Goal: Information Seeking & Learning: Learn about a topic

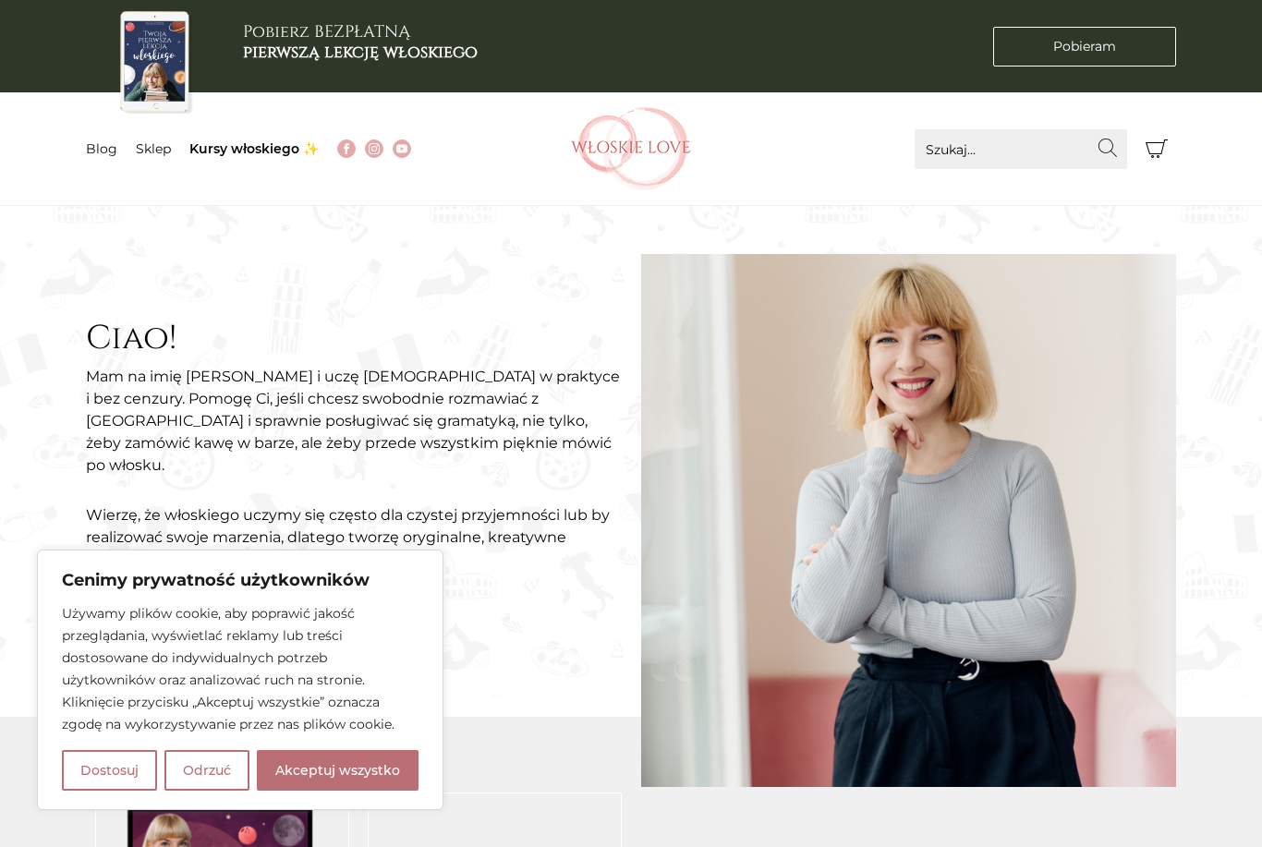
click at [204, 766] on button "Odrzuć" at bounding box center [206, 770] width 85 height 41
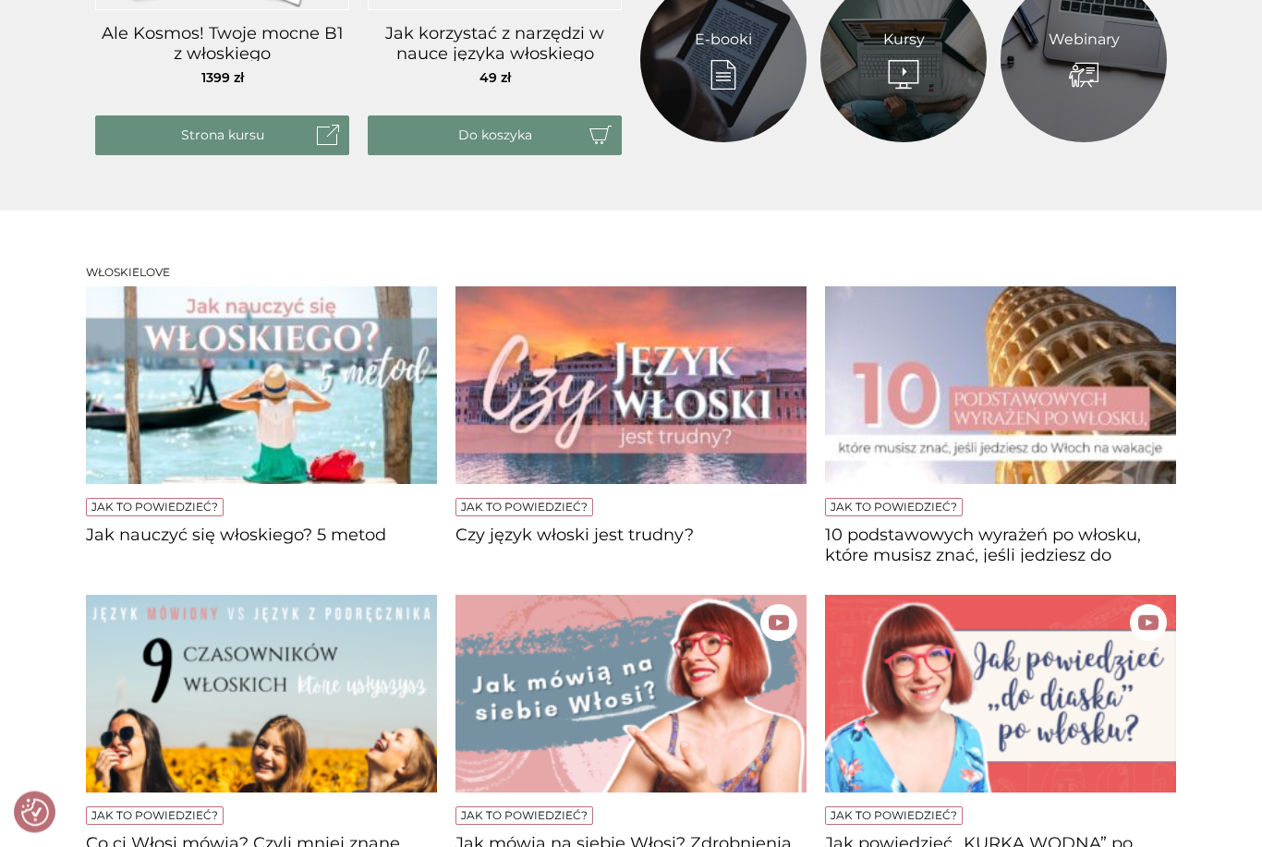
scroll to position [1041, 0]
click at [156, 527] on h4 "Jak nauczyć się włoskiego? 5 metod" at bounding box center [261, 544] width 351 height 37
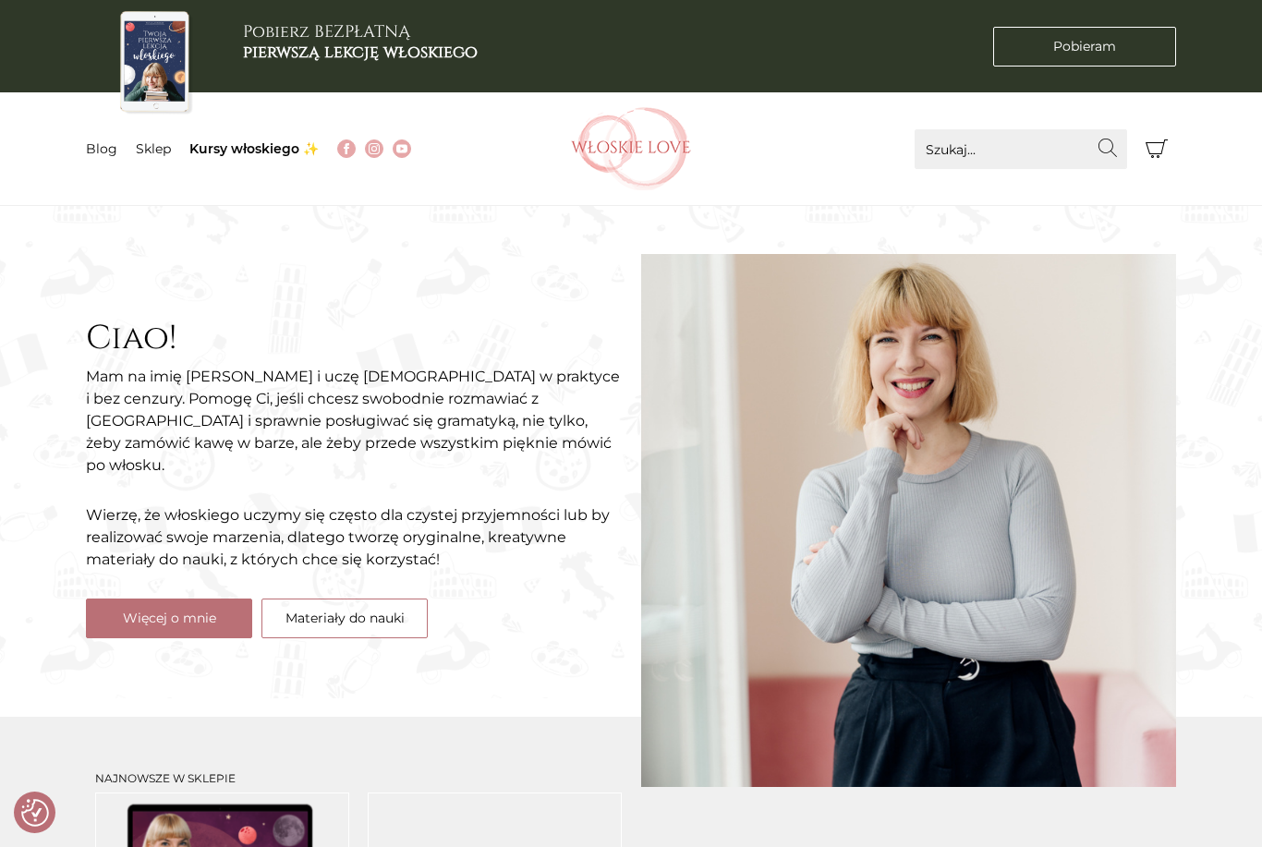
scroll to position [1100, 0]
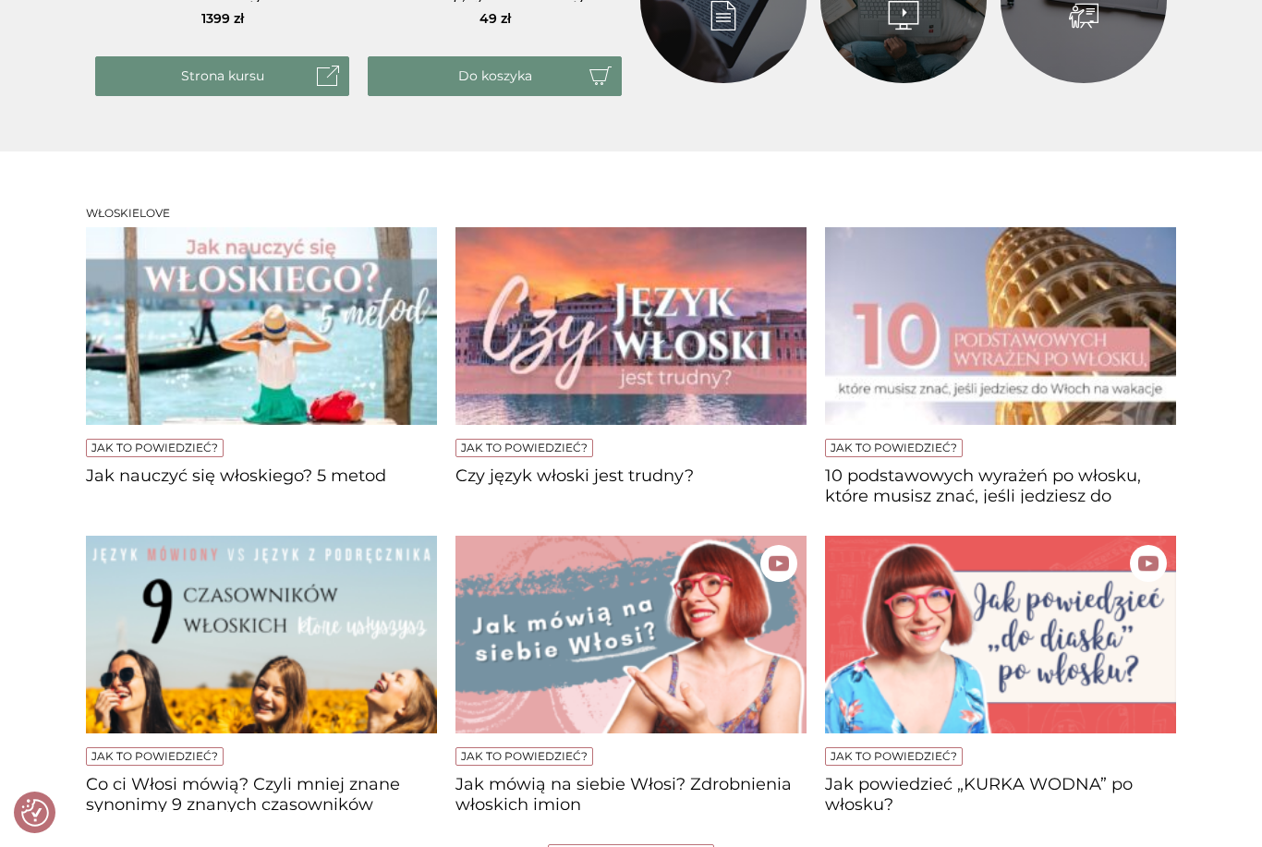
click at [539, 481] on h4 "Czy język włoski jest trudny?" at bounding box center [630, 484] width 351 height 37
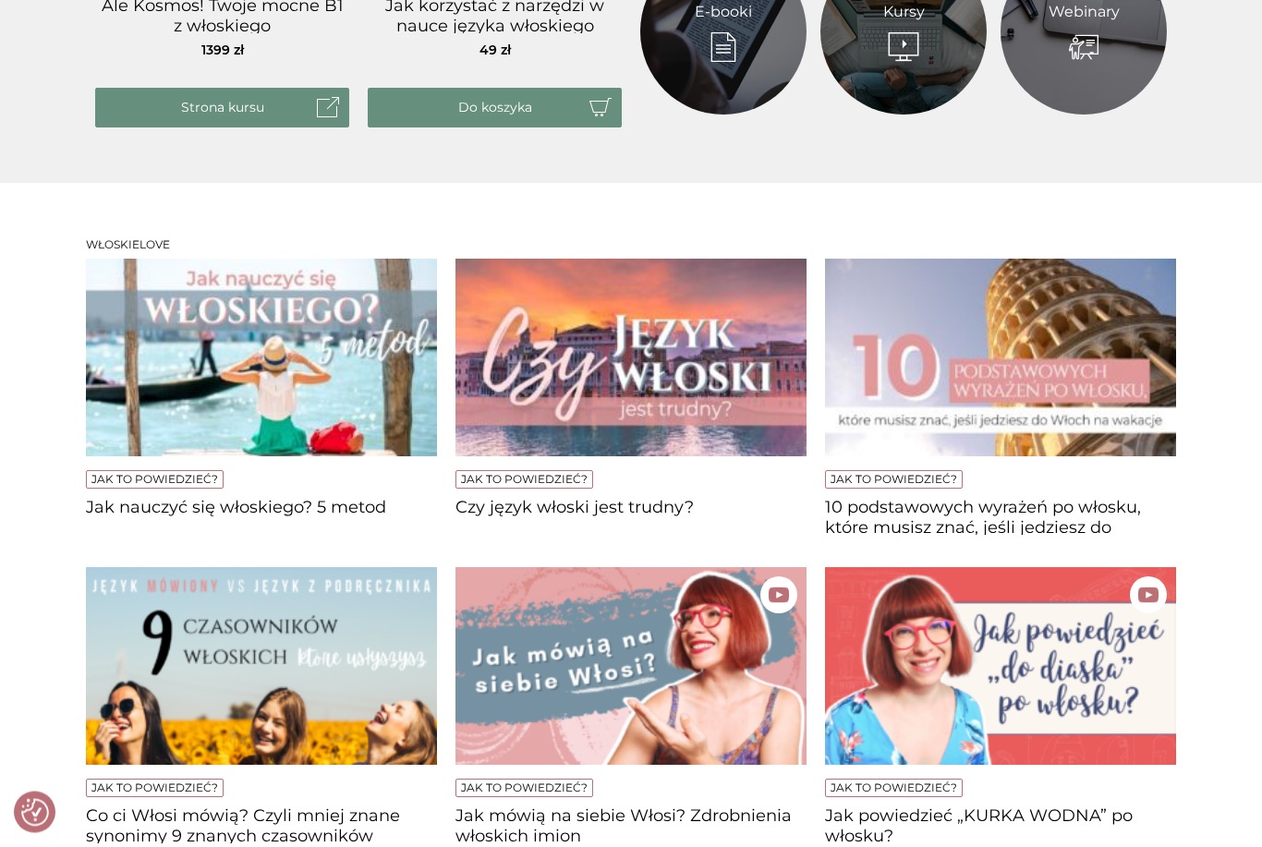
scroll to position [1071, 0]
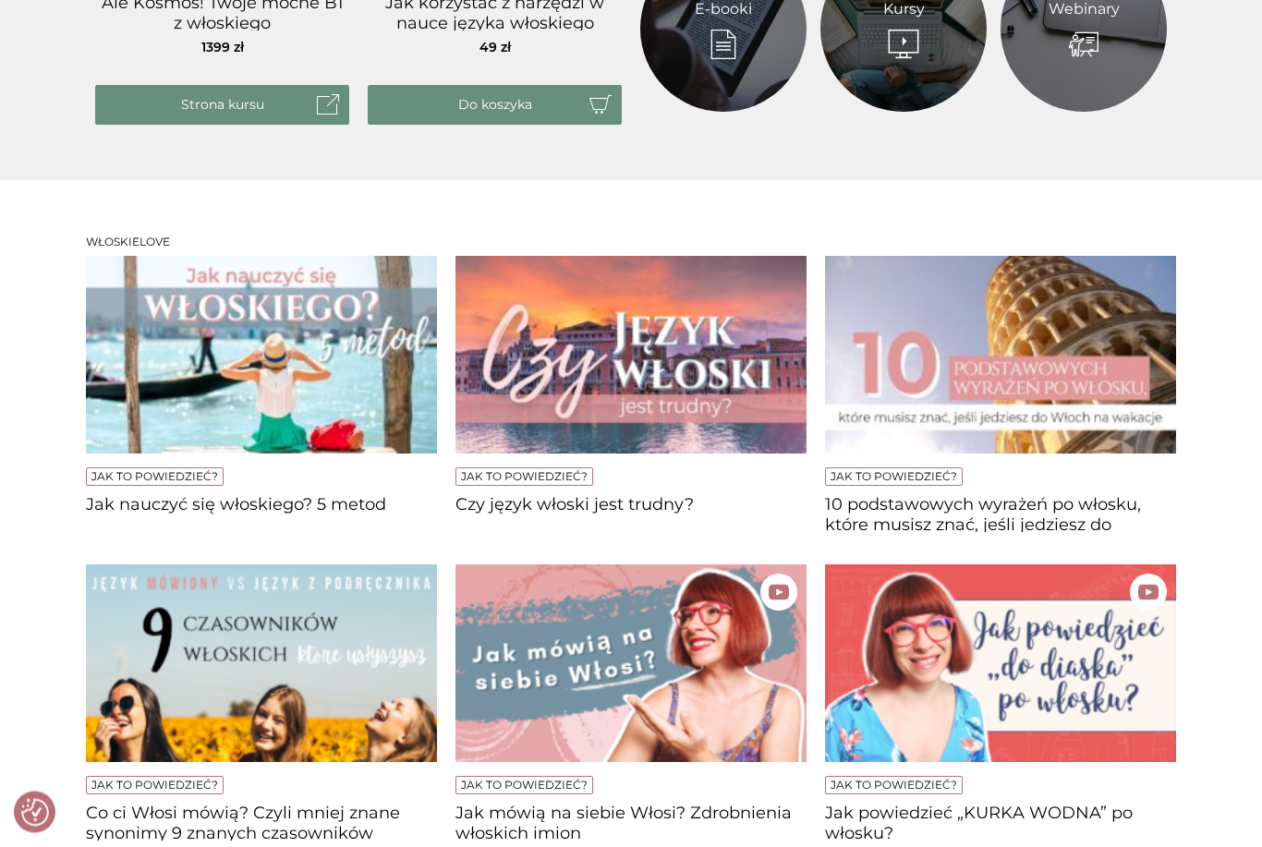
click at [866, 516] on h4 "10 podstawowych wyrażeń po włosku, które musisz znać, jeśli jedziesz do [GEOGRA…" at bounding box center [1000, 514] width 351 height 37
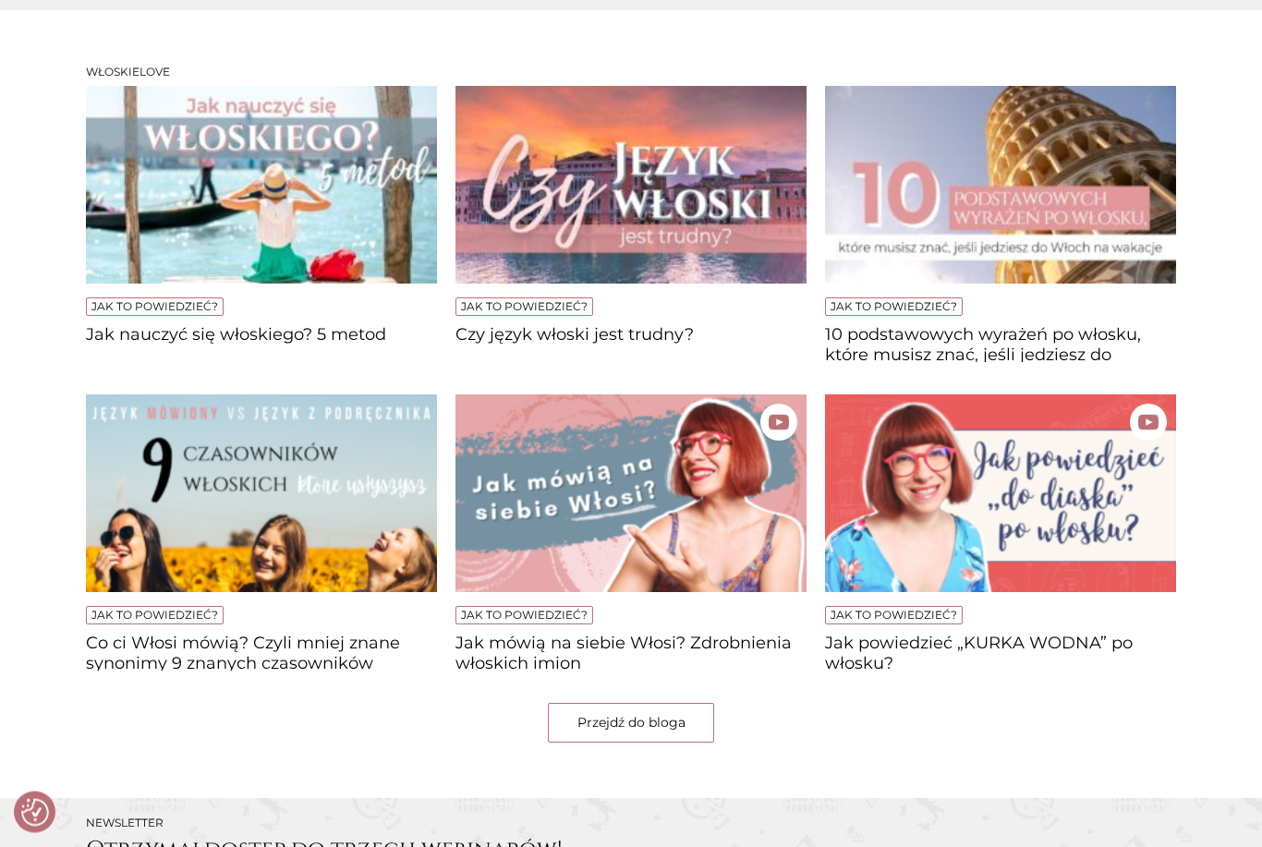
scroll to position [1241, 0]
click at [536, 650] on h4 "Jak mówią na siebie Włosi? Zdrobnienia włoskich imion" at bounding box center [630, 652] width 351 height 37
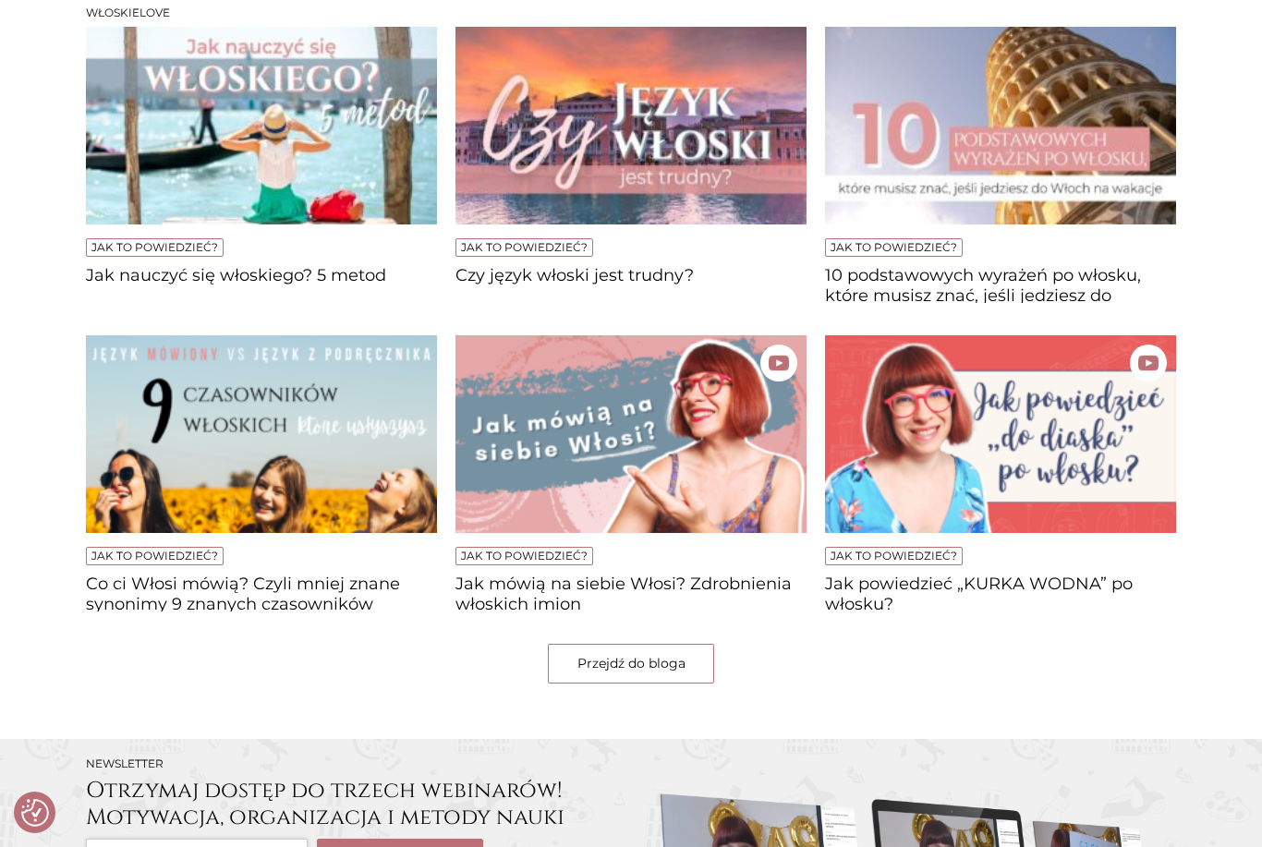
click at [134, 588] on h4 "Co ci Włosi mówią? Czyli mniej znane synonimy 9 znanych czasowników" at bounding box center [261, 593] width 351 height 37
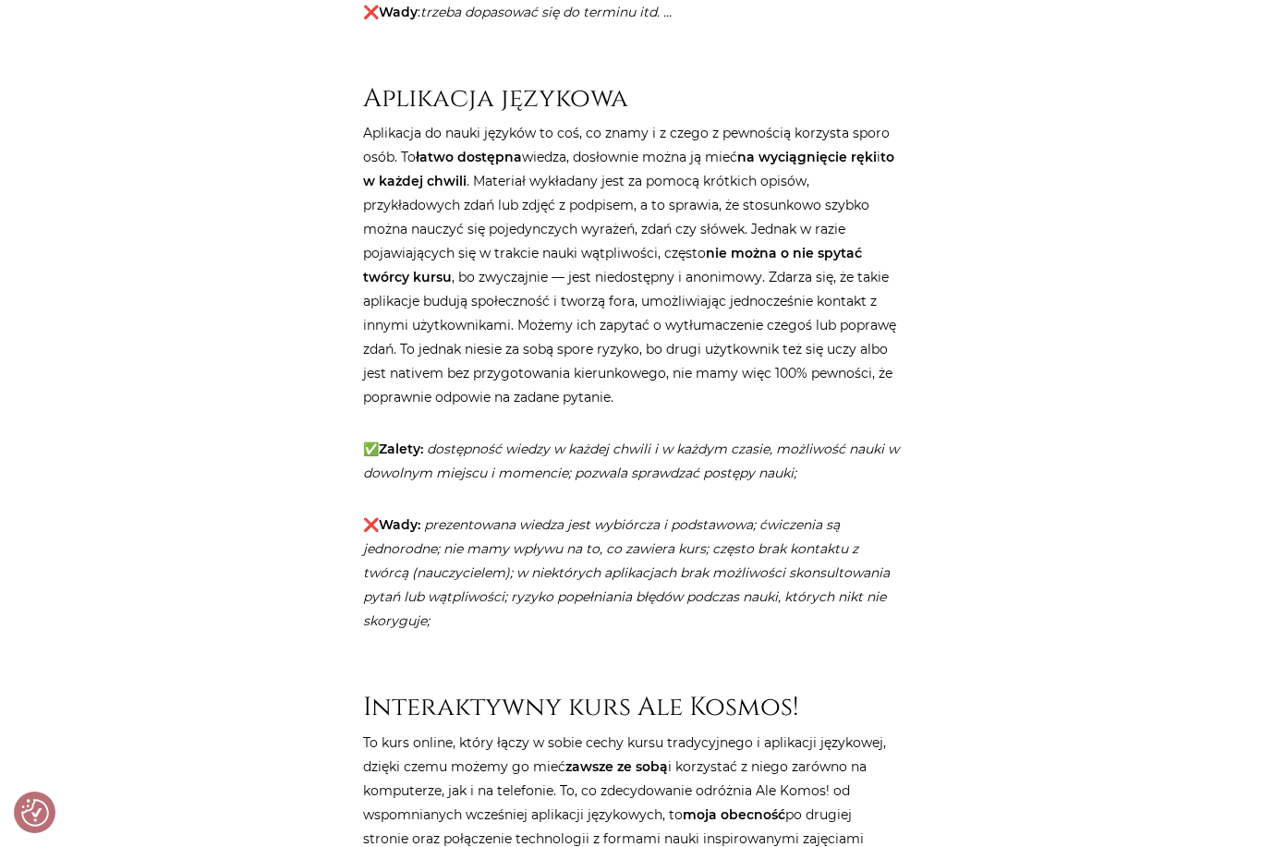
scroll to position [2154, 0]
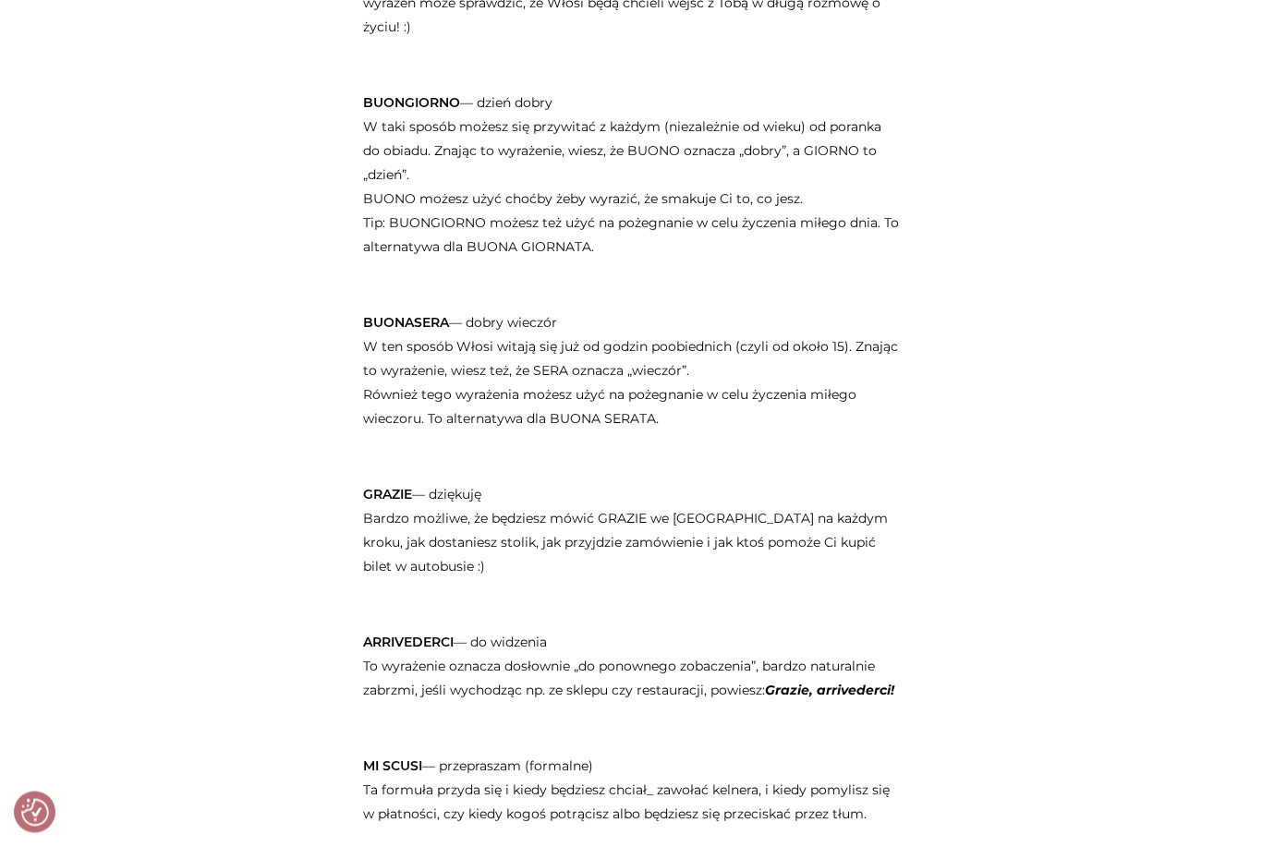
scroll to position [754, 0]
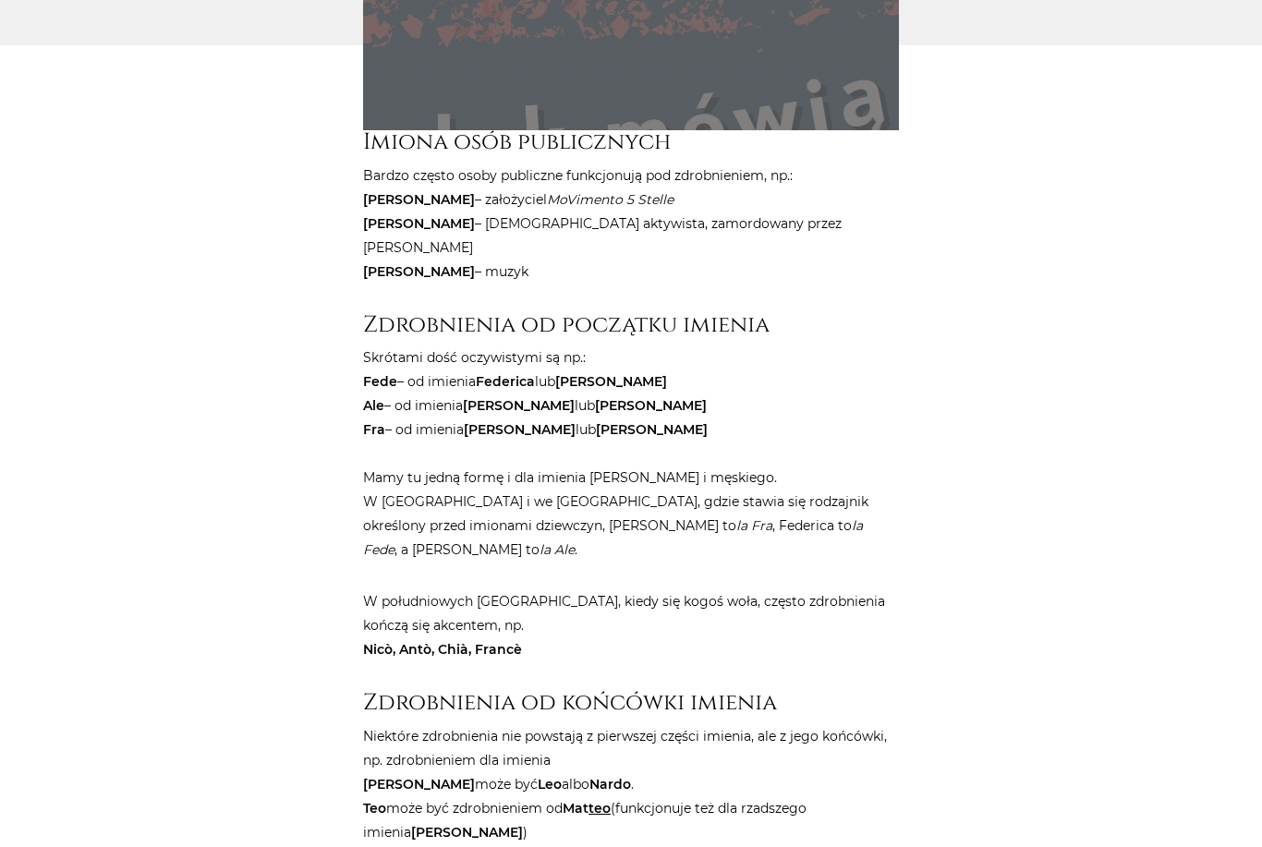
scroll to position [1290, 0]
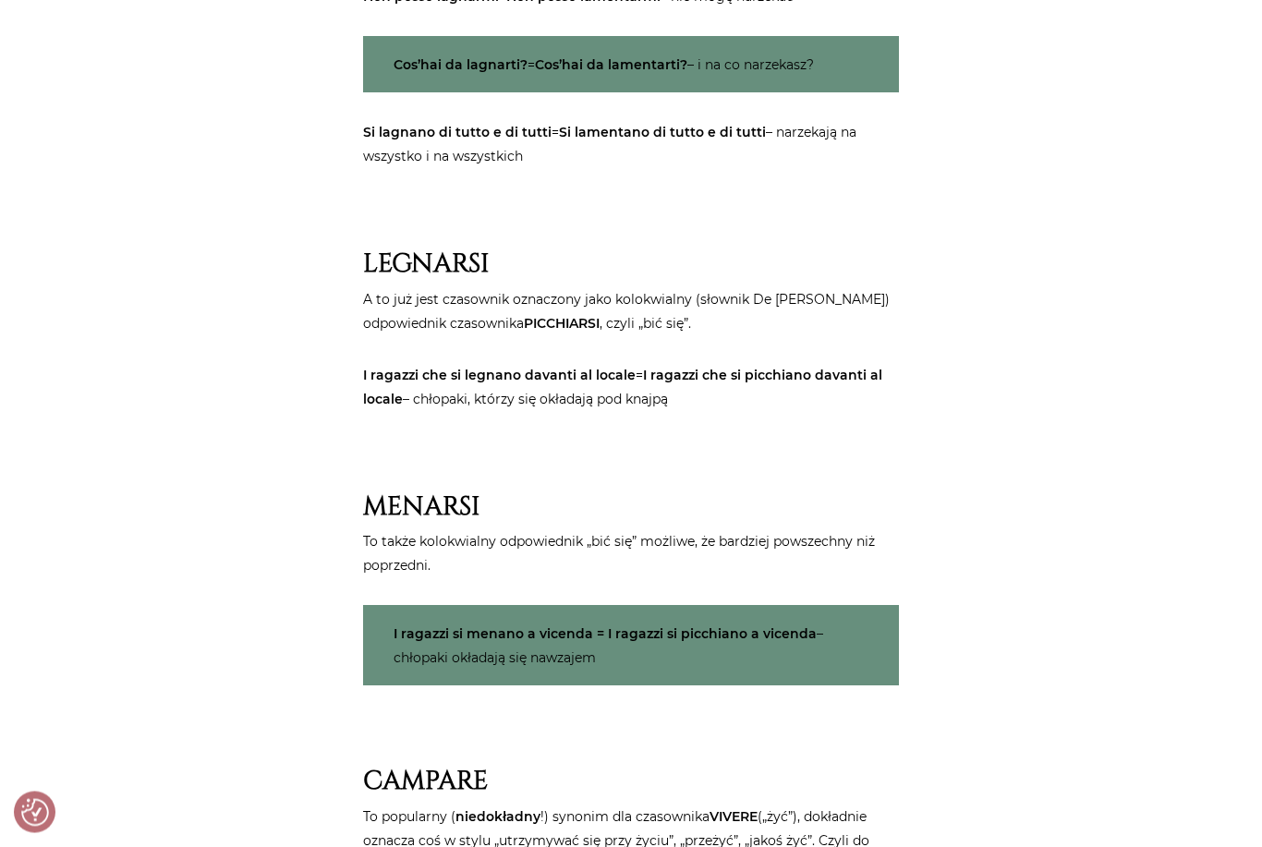
scroll to position [3534, 0]
